Goal: Task Accomplishment & Management: Complete application form

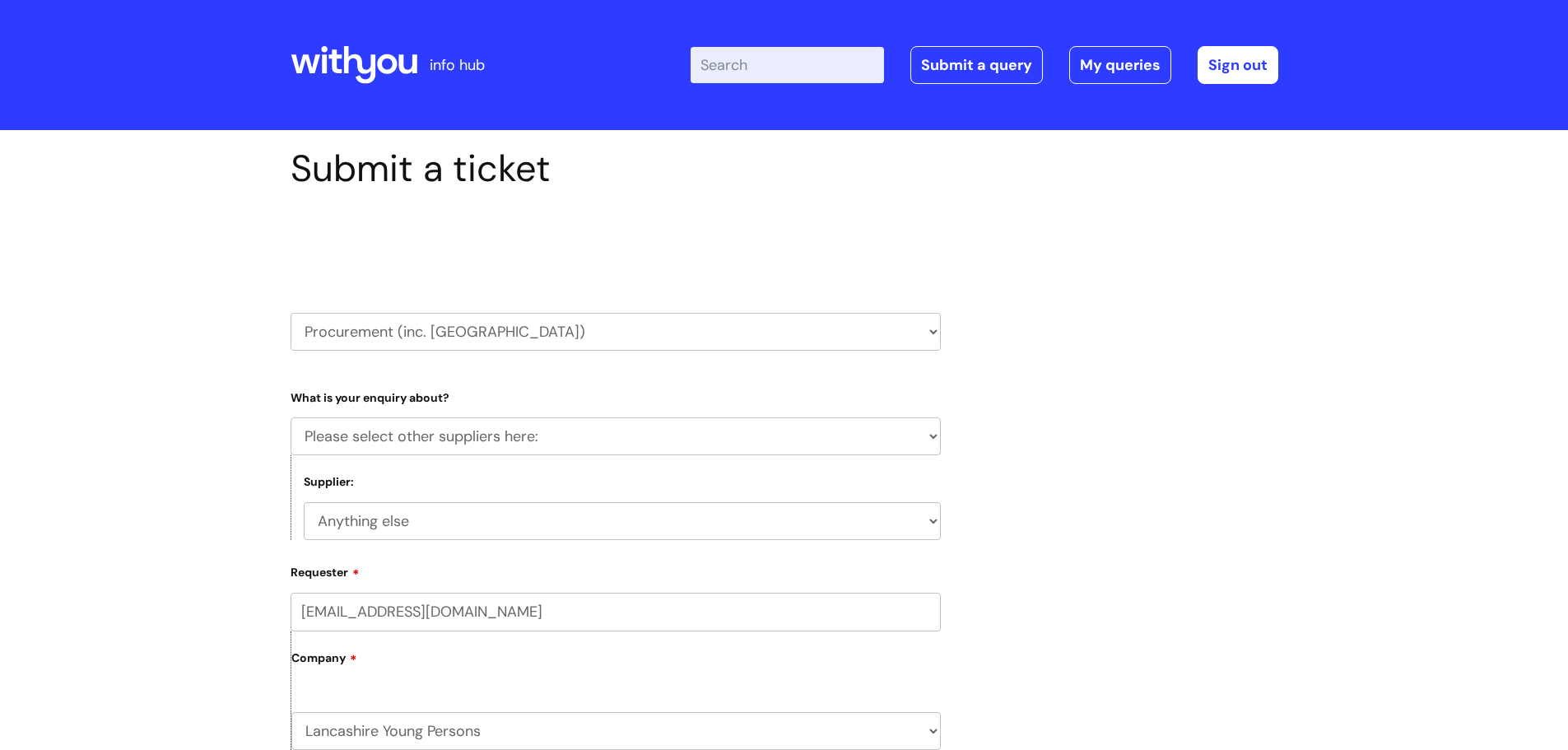
select select "Please select other suppliers here:"
select select "Anything else"
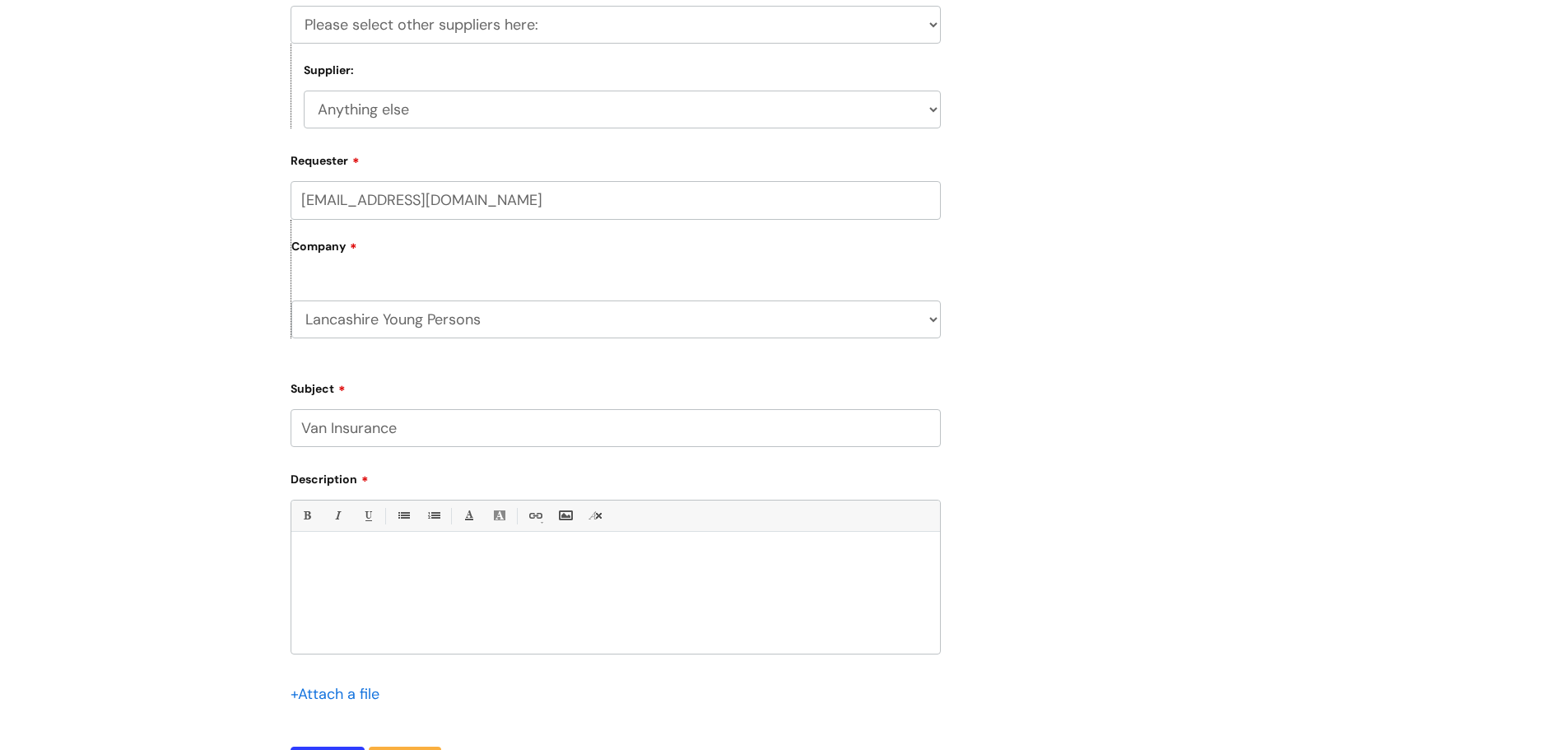
click at [434, 548] on div at bounding box center [616, 597] width 648 height 113
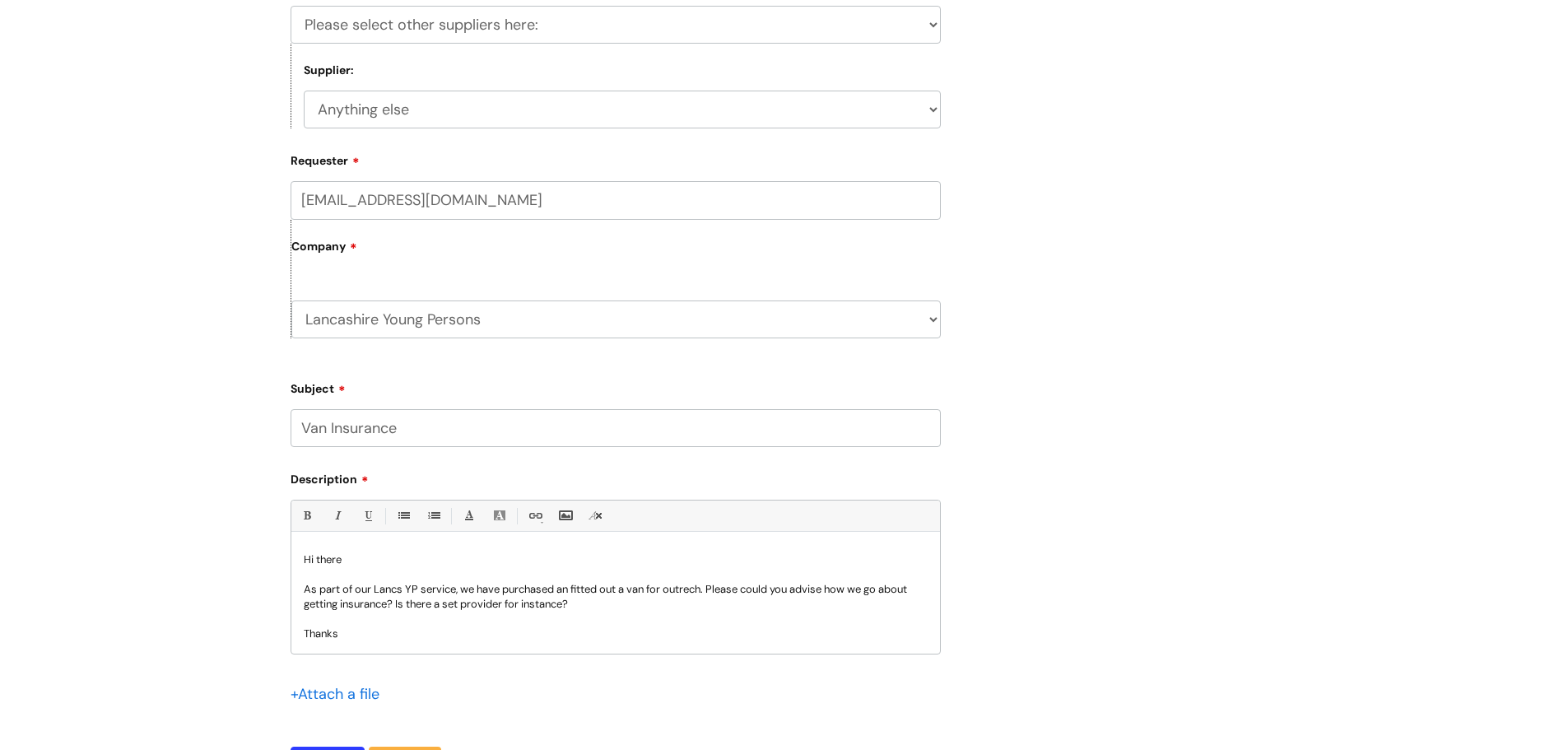
scroll to position [18, 0]
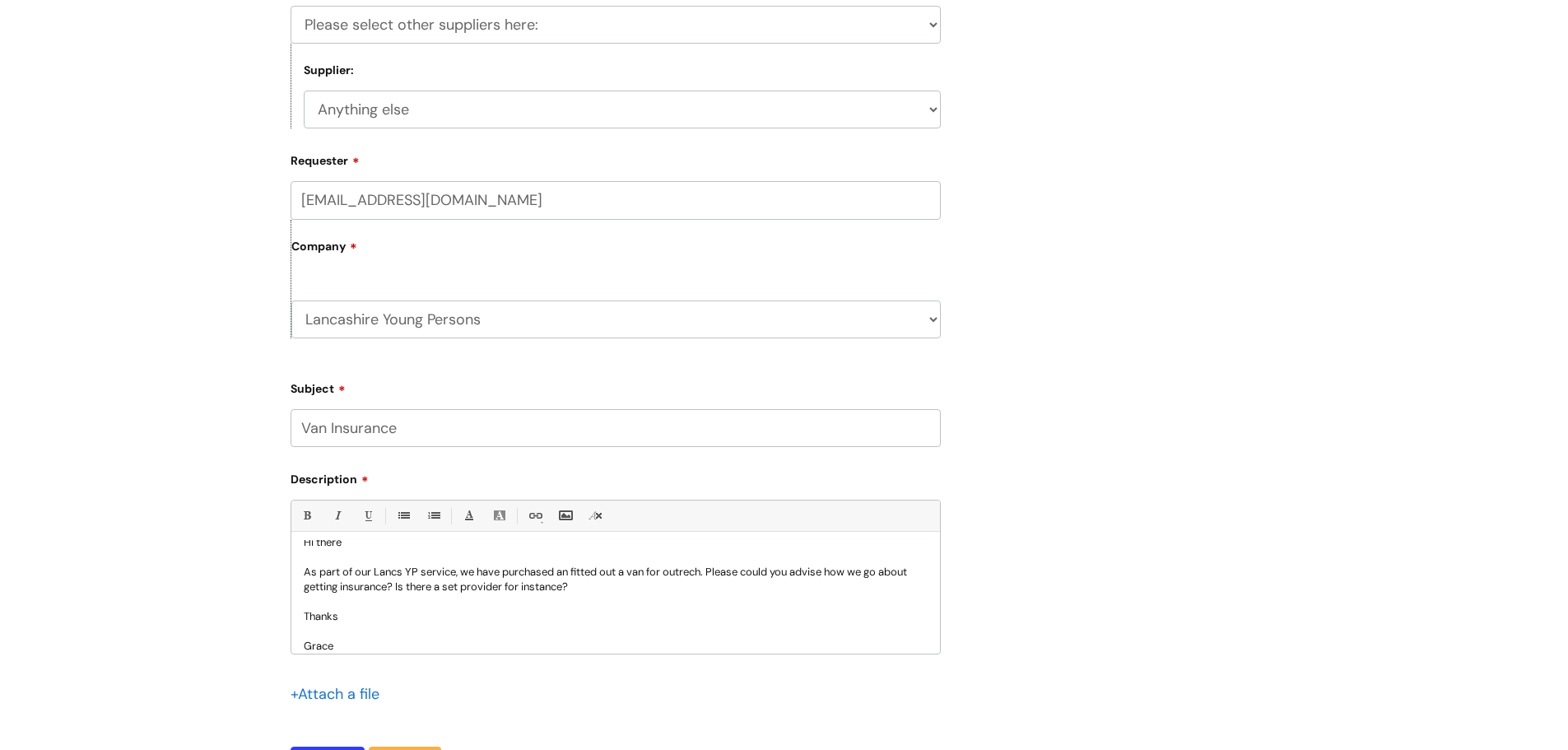
click at [694, 568] on p "As part of our Lancs YP service, we have purchased an fitted out a van for outr…" at bounding box center [615, 580] width 624 height 30
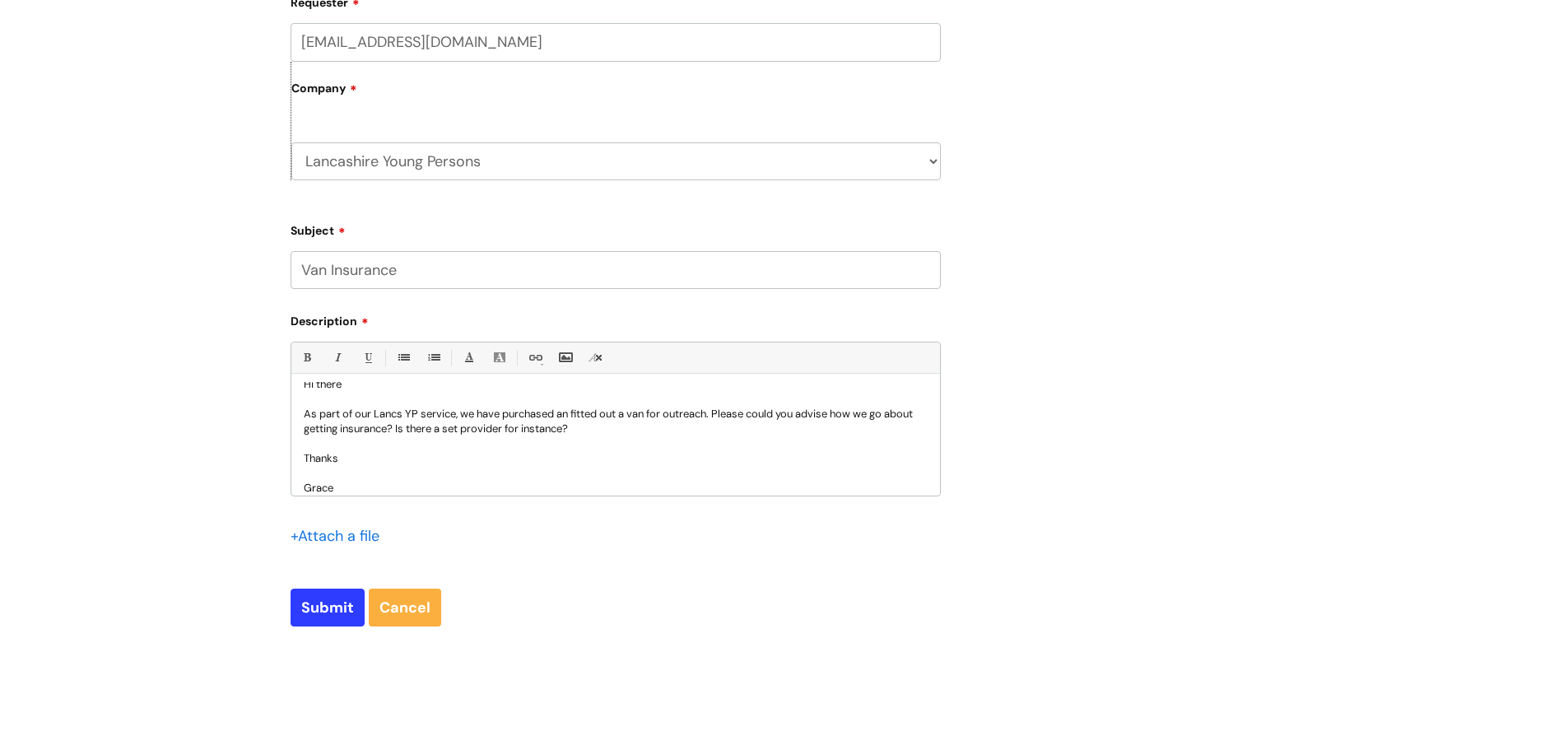
scroll to position [576, 0]
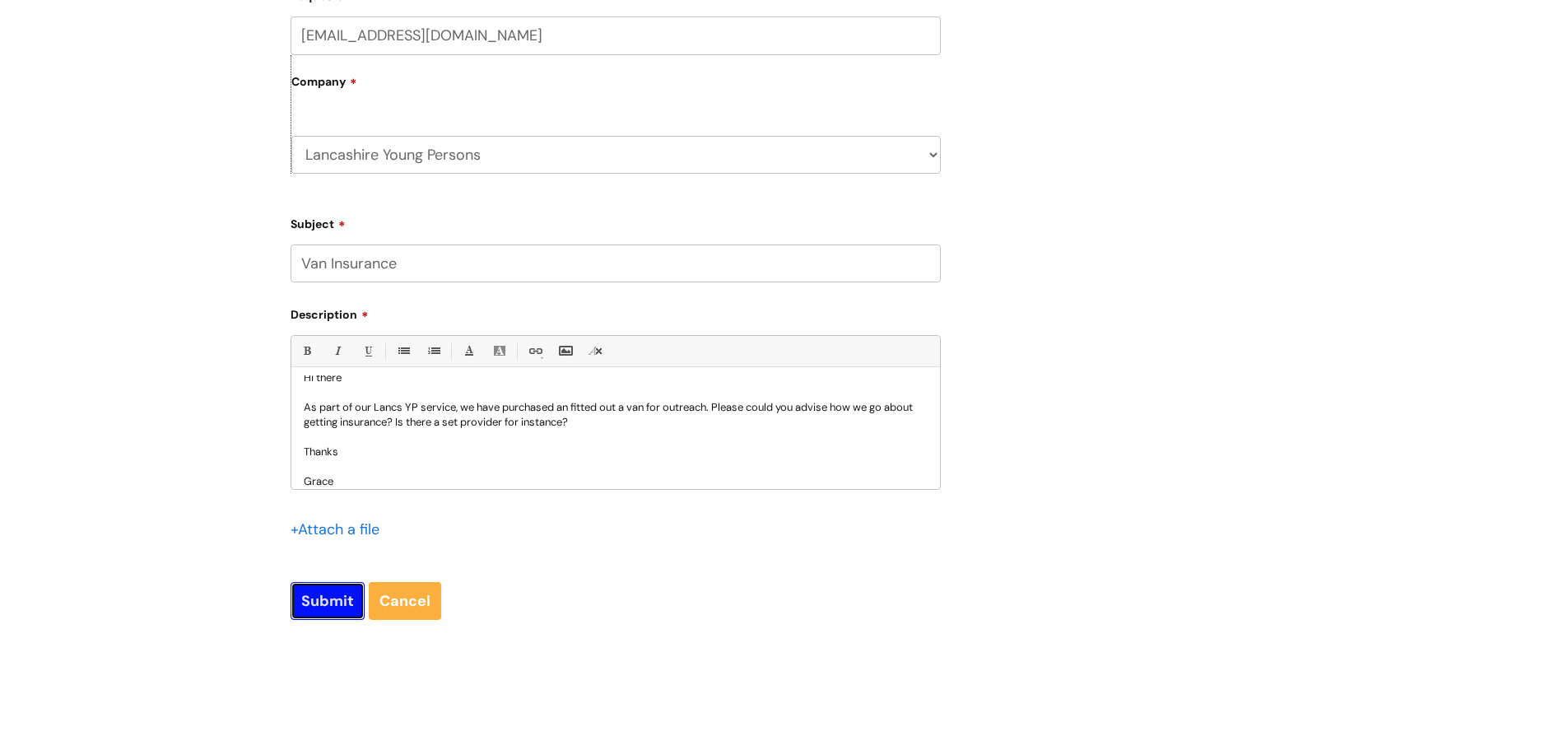
click at [327, 610] on input "Submit" at bounding box center [327, 600] width 74 height 38
type input "Please Wait..."
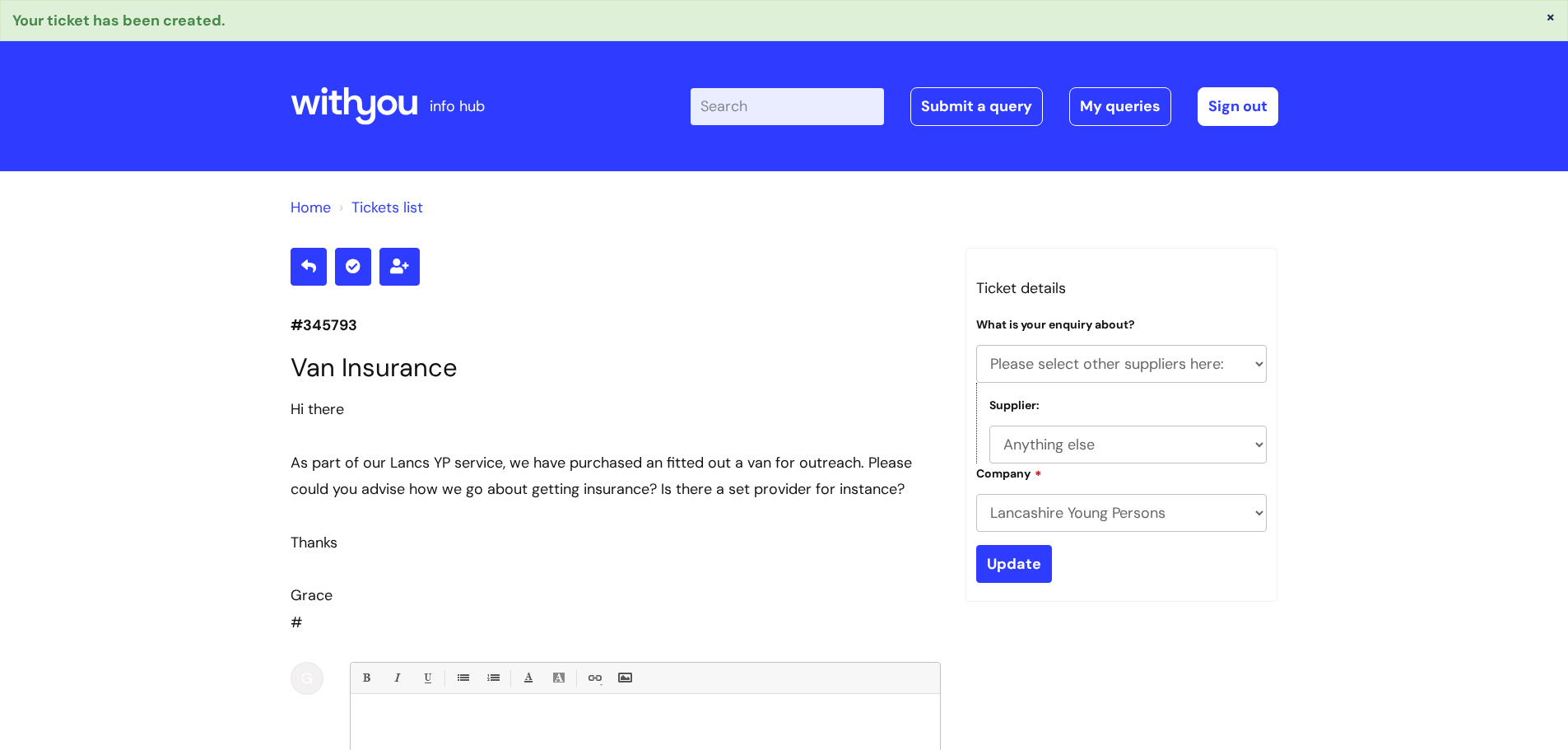
select select "Please select other suppliers here:"
select select "Anything else"
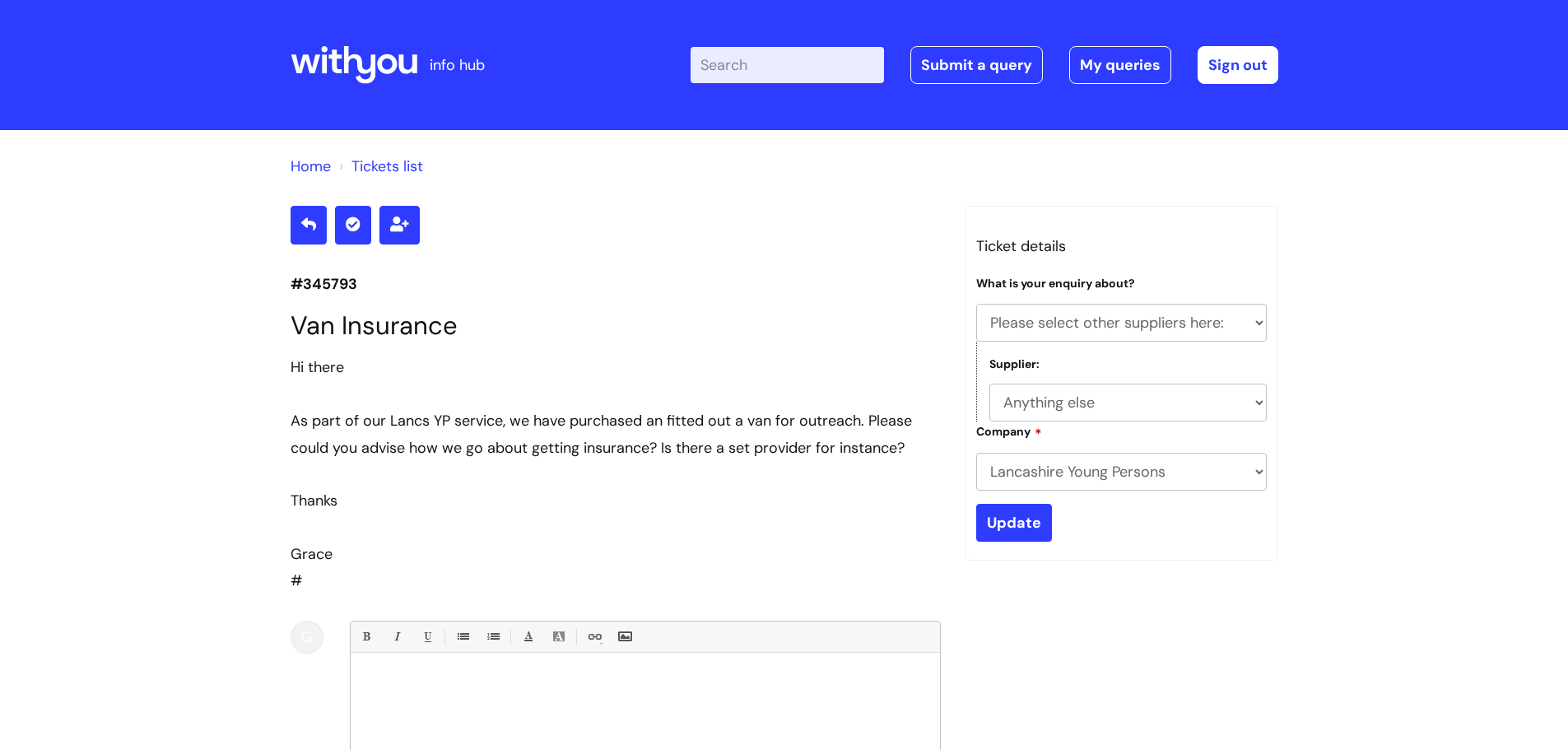
select select "Please select other suppliers here:"
select select "Anything else"
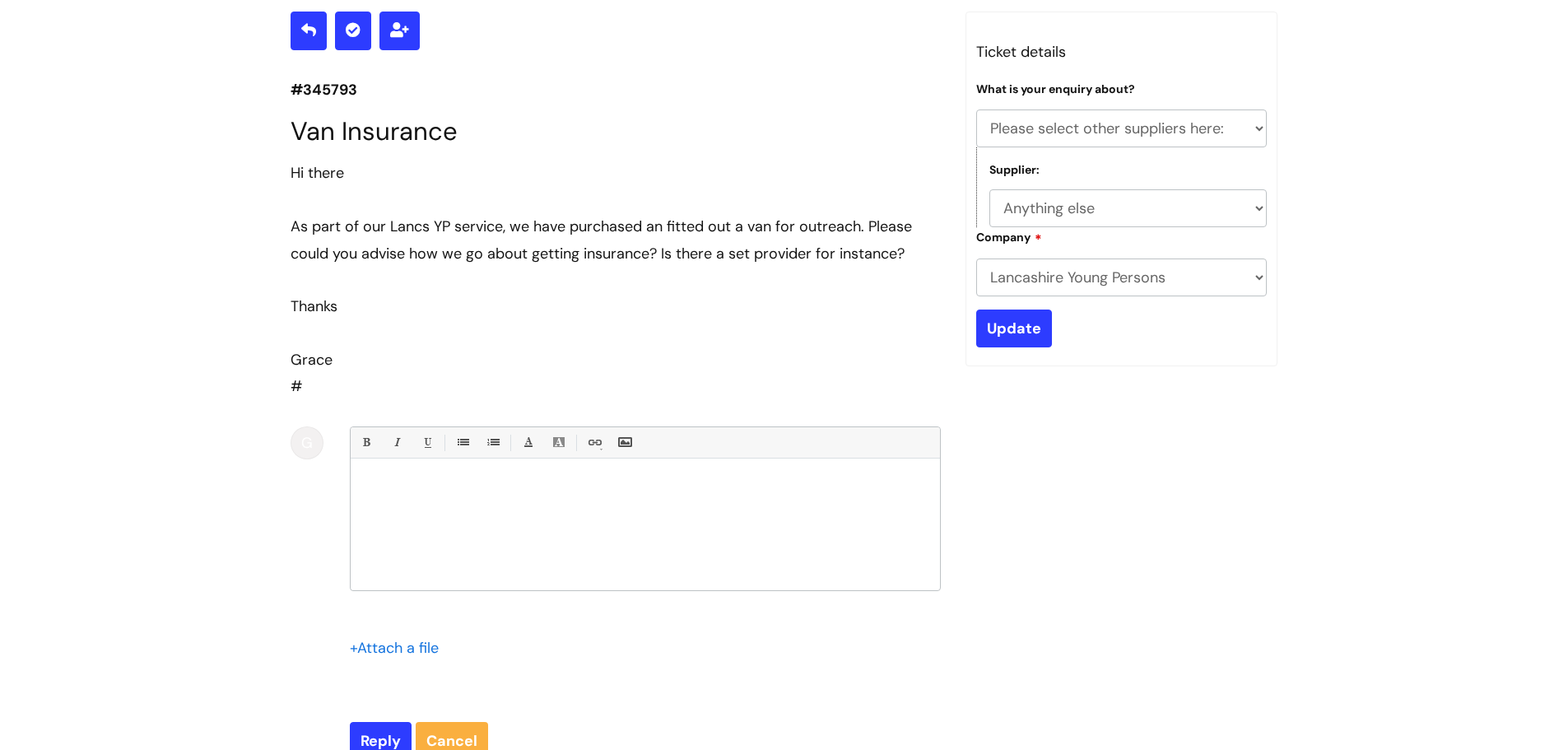
scroll to position [165, 0]
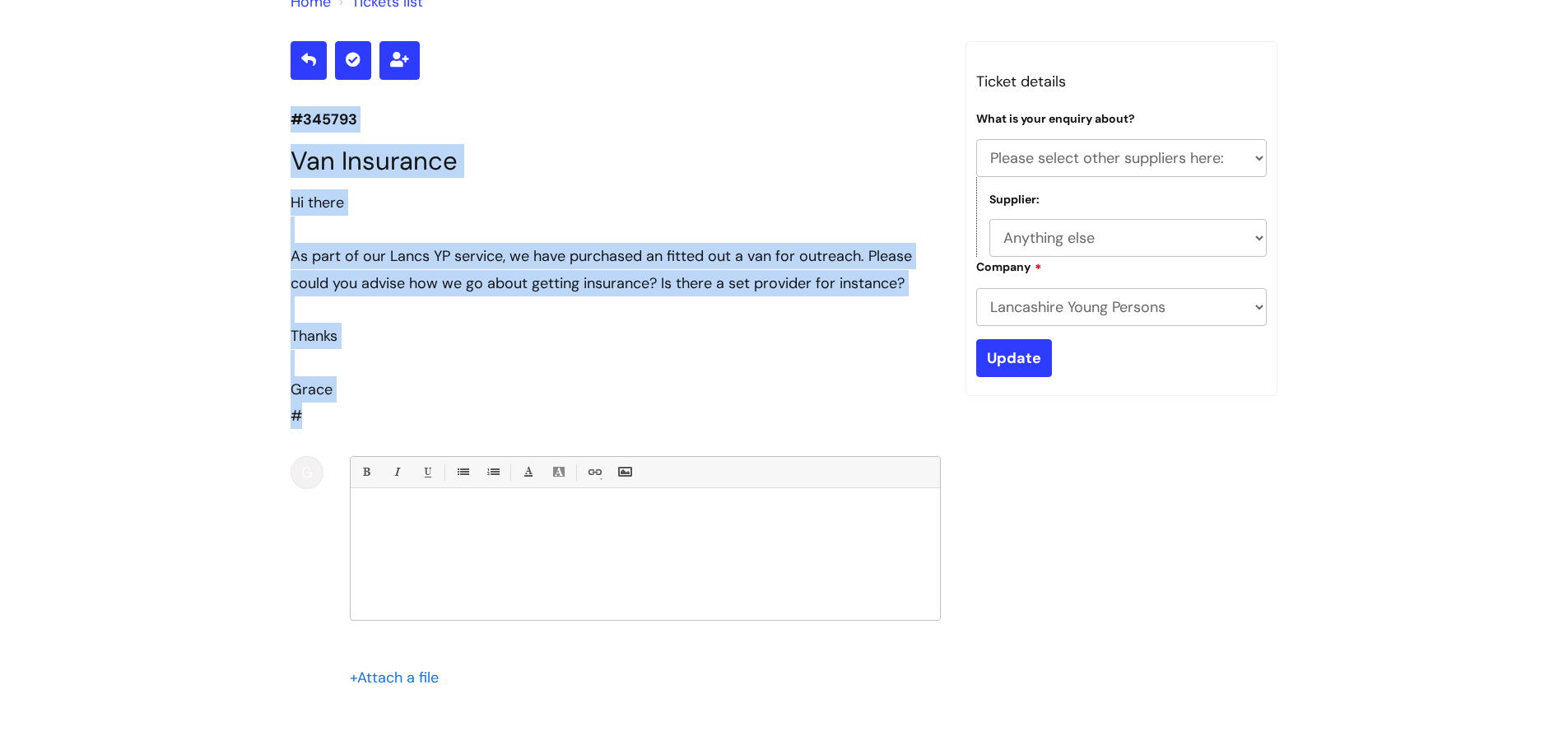
drag, startPoint x: 287, startPoint y: 122, endPoint x: 369, endPoint y: 441, distance: 329.4
click at [369, 441] on div "#345793 Van Insurance Hi there As part of our Lancs YP service, we have purchas…" at bounding box center [616, 428] width 675 height 774
copy section "#345793 Van Insurance Hi there As part of our Lancs YP service, we have purchas…"
click at [407, 372] on div at bounding box center [616, 363] width 650 height 27
